Goal: Navigation & Orientation: Find specific page/section

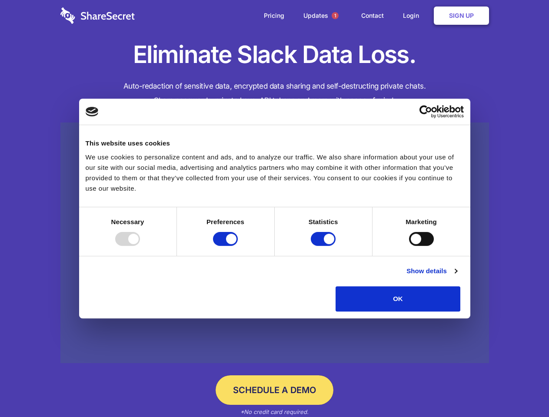
click at [140, 246] on div at bounding box center [127, 239] width 25 height 14
click at [238, 246] on input "Preferences" at bounding box center [225, 239] width 25 height 14
checkbox input "false"
click at [324, 246] on input "Statistics" at bounding box center [323, 239] width 25 height 14
checkbox input "false"
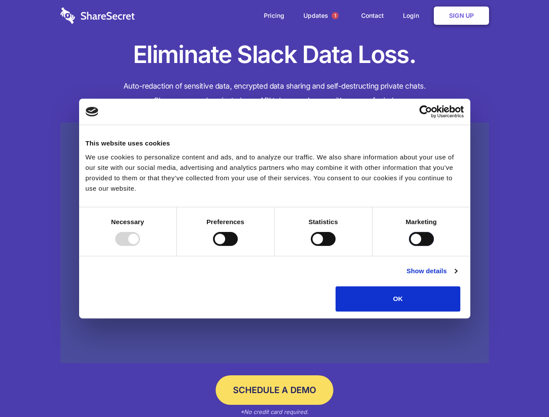
click at [409, 246] on input "Marketing" at bounding box center [421, 239] width 25 height 14
checkbox input "true"
click at [457, 276] on link "Show details" at bounding box center [431, 271] width 50 height 10
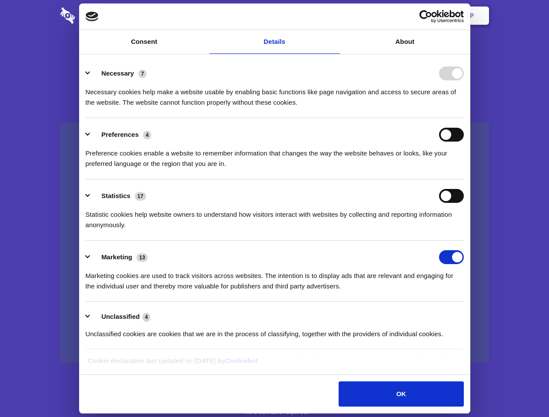
click at [464, 118] on li "Necessary 7 Necessary cookies help make a website usable by enabling basic func…" at bounding box center [275, 87] width 378 height 61
click at [335, 16] on span "1" at bounding box center [335, 15] width 7 height 7
